Goal: Obtain resource: Download file/media

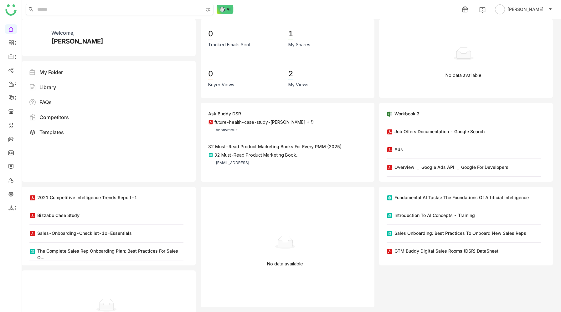
click at [105, 10] on input at bounding box center [119, 9] width 167 height 11
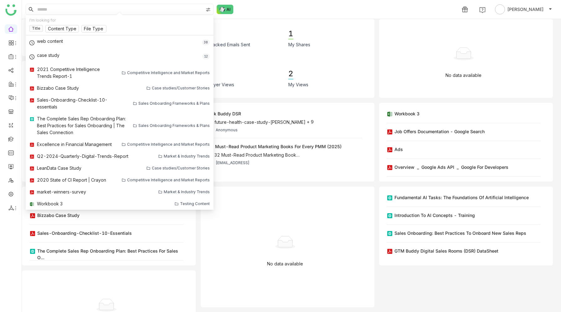
click at [264, 11] on div "1 Prashanth Chinta" at bounding box center [291, 9] width 539 height 19
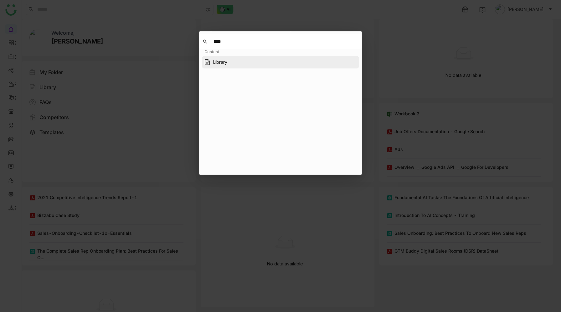
type input "****"
type input "***"
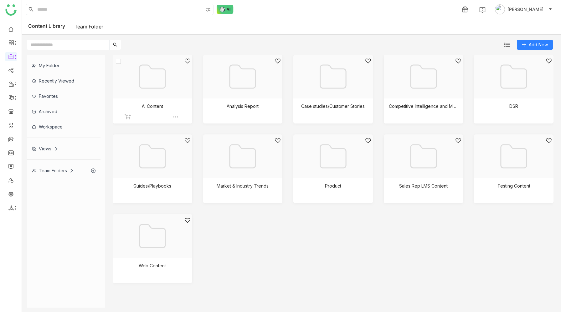
click at [163, 80] on div at bounding box center [150, 84] width 69 height 53
click at [241, 87] on div at bounding box center [240, 84] width 69 height 53
click at [350, 81] on div at bounding box center [330, 84] width 69 height 53
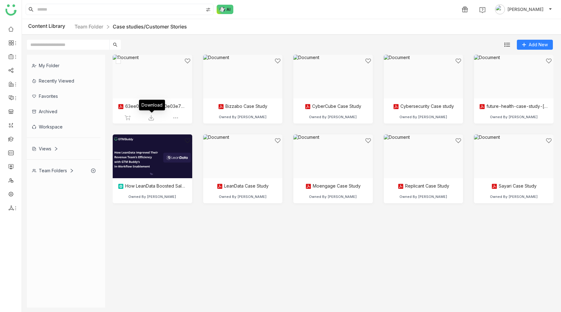
click at [151, 119] on img at bounding box center [151, 118] width 6 height 6
click at [154, 117] on img at bounding box center [151, 118] width 6 height 6
click at [241, 116] on img at bounding box center [241, 118] width 6 height 6
click at [331, 119] on img at bounding box center [332, 118] width 6 height 6
click at [423, 118] on img at bounding box center [422, 118] width 6 height 6
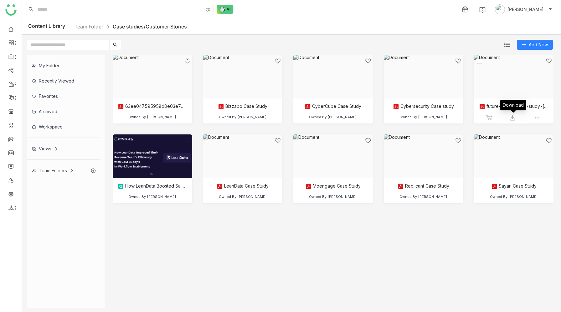
click at [514, 118] on img at bounding box center [512, 118] width 6 height 6
click at [512, 196] on img at bounding box center [512, 198] width 6 height 6
click at [423, 198] on img at bounding box center [422, 198] width 6 height 6
click at [331, 197] on img at bounding box center [332, 198] width 6 height 6
click at [242, 196] on img at bounding box center [241, 198] width 6 height 6
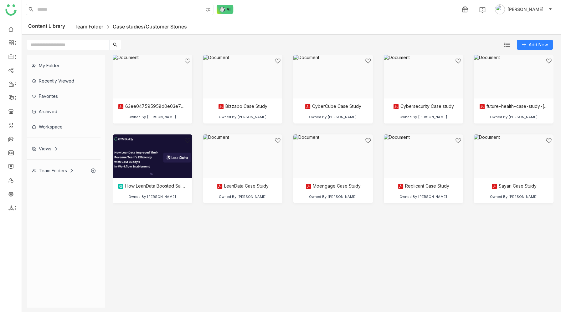
click at [96, 26] on link "Team Folder" at bounding box center [88, 26] width 29 height 6
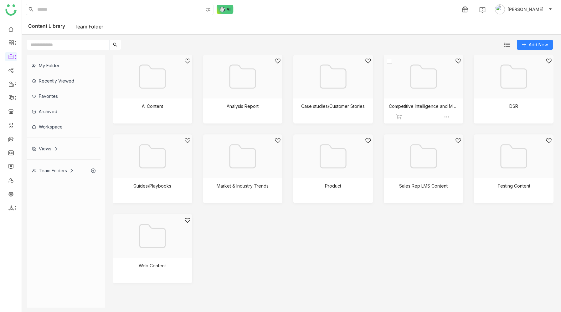
click at [428, 100] on div at bounding box center [421, 84] width 69 height 53
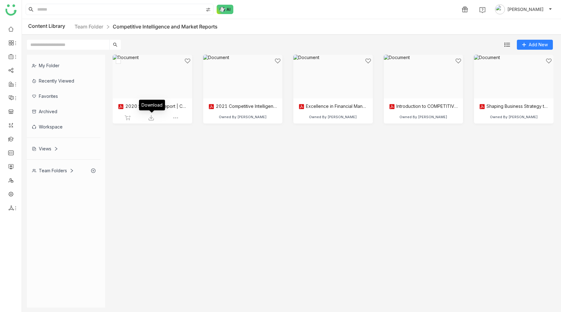
click at [151, 80] on div at bounding box center [150, 84] width 69 height 53
click at [241, 84] on div at bounding box center [240, 84] width 69 height 53
click at [433, 83] on div at bounding box center [421, 84] width 69 height 53
click at [423, 119] on img at bounding box center [422, 118] width 6 height 6
click at [485, 205] on cdk-virtual-scroll-viewport "2020 State of CI Report | Crayon Owned By Prashanth Chinta 2021 Competitive Int…" at bounding box center [333, 181] width 441 height 253
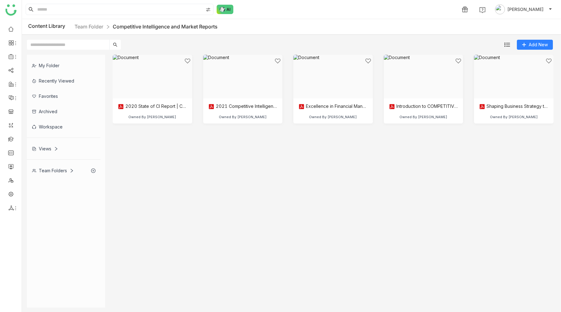
click at [495, 184] on cdk-virtual-scroll-viewport "2020 State of CI Report | Crayon Owned By Prashanth Chinta 2021 Competitive Int…" at bounding box center [333, 181] width 441 height 253
click at [523, 83] on div at bounding box center [511, 84] width 69 height 53
click at [514, 118] on img at bounding box center [512, 118] width 6 height 6
click at [91, 27] on link "Team Folder" at bounding box center [88, 26] width 29 height 6
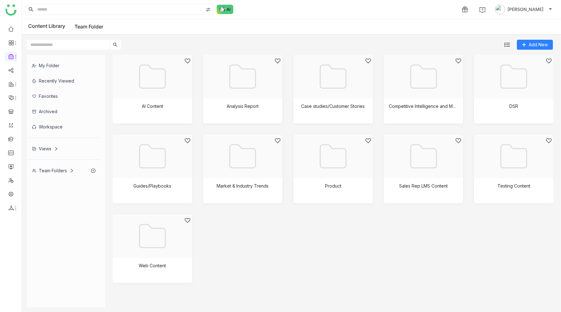
click at [380, 245] on div "AI Content Analysis Report Case studies/Customer Stories Competitive Intelligen…" at bounding box center [333, 174] width 441 height 238
click at [524, 84] on div at bounding box center [511, 84] width 69 height 53
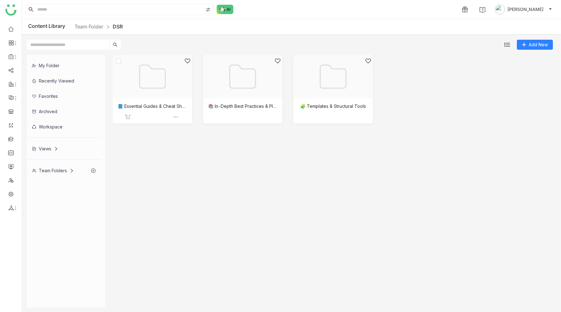
click at [152, 90] on div at bounding box center [150, 84] width 69 height 53
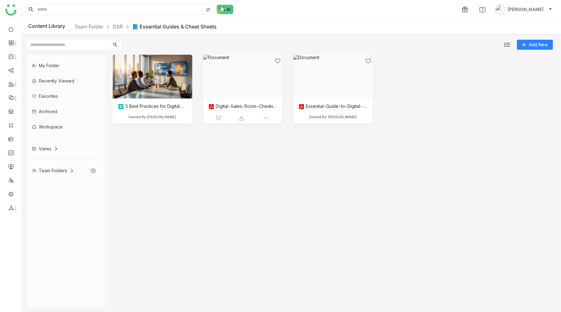
click at [258, 78] on div at bounding box center [240, 84] width 69 height 53
click at [340, 86] on div at bounding box center [330, 84] width 69 height 53
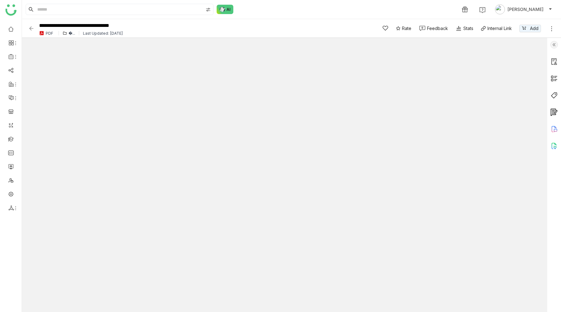
type input "*"
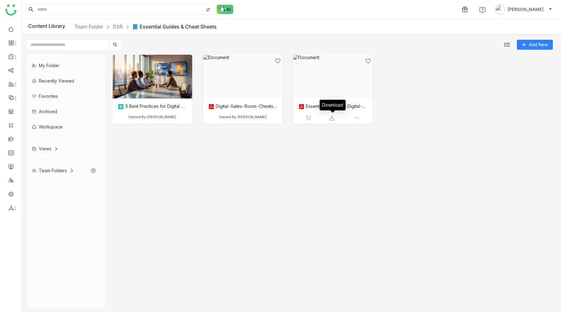
click at [333, 117] on img at bounding box center [332, 118] width 6 height 6
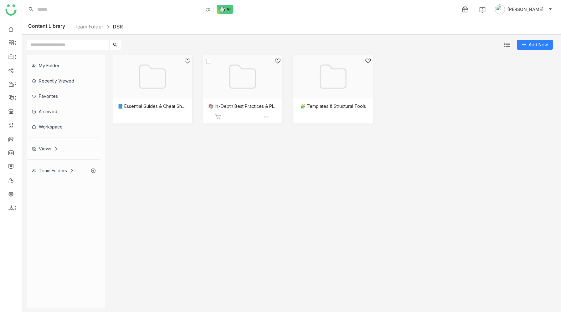
click at [258, 95] on div at bounding box center [240, 84] width 69 height 53
click at [332, 73] on div at bounding box center [330, 84] width 69 height 53
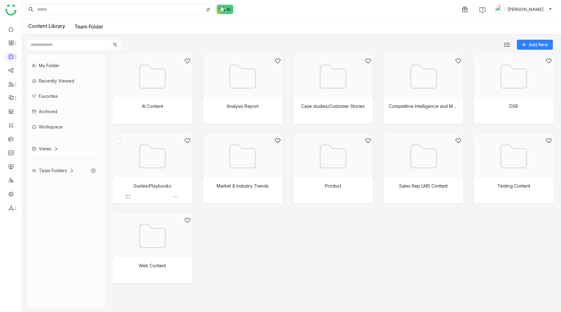
click at [157, 176] on div at bounding box center [150, 164] width 69 height 53
click at [229, 166] on div at bounding box center [240, 164] width 69 height 53
click at [343, 163] on div at bounding box center [330, 164] width 69 height 53
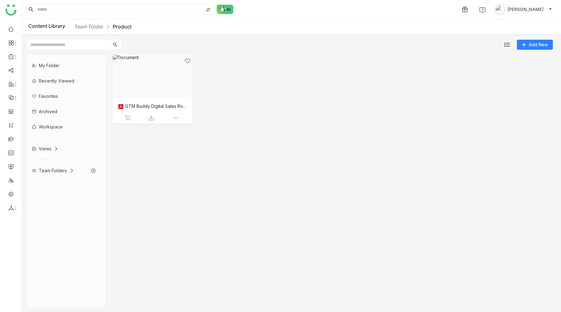
click at [151, 118] on img at bounding box center [151, 118] width 6 height 6
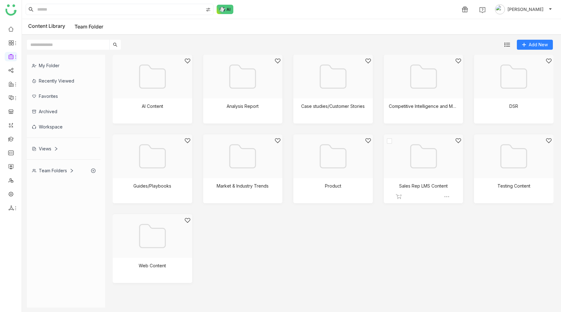
click at [426, 170] on div at bounding box center [421, 164] width 69 height 53
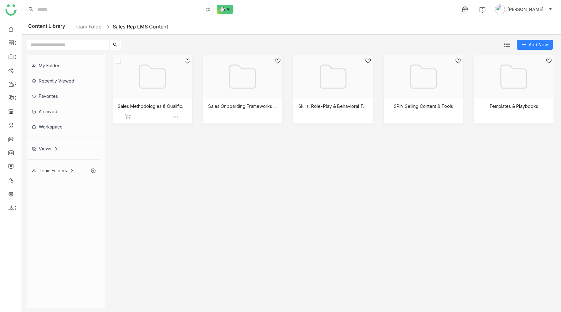
click at [145, 87] on div at bounding box center [150, 84] width 69 height 53
click at [243, 94] on div at bounding box center [240, 84] width 69 height 53
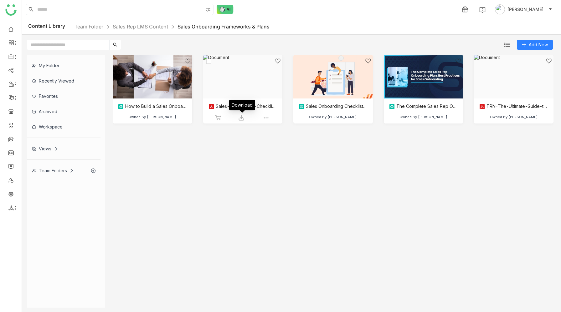
click at [240, 116] on img at bounding box center [241, 118] width 6 height 6
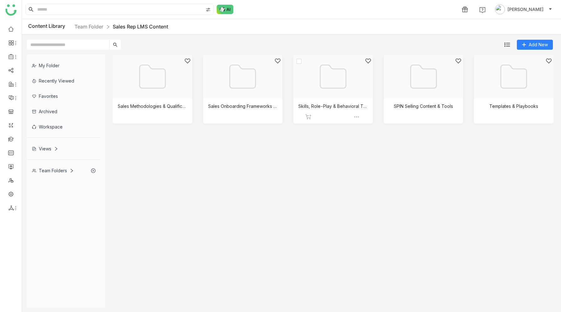
click at [326, 91] on div at bounding box center [330, 84] width 69 height 53
click at [427, 93] on div at bounding box center [421, 84] width 69 height 53
click at [502, 92] on div at bounding box center [511, 84] width 69 height 53
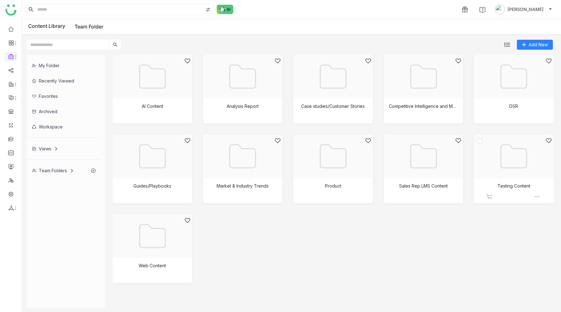
click at [508, 155] on div at bounding box center [511, 164] width 69 height 53
click at [156, 241] on div at bounding box center [150, 243] width 69 height 53
